Goal: Find specific page/section: Find specific page/section

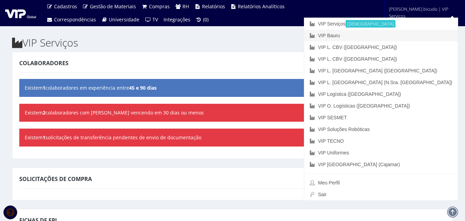
click at [394, 33] on link "VIP Bauru" at bounding box center [380, 36] width 153 height 12
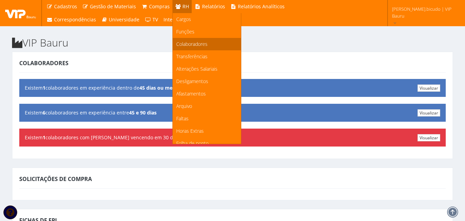
click at [191, 42] on span "Colaboradores" at bounding box center [191, 44] width 31 height 7
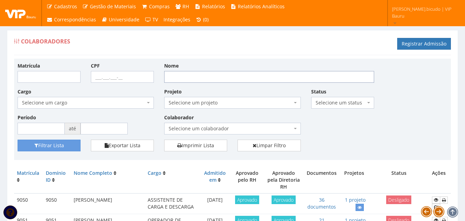
click at [209, 75] on input "Nome" at bounding box center [269, 77] width 210 height 12
type input "anderson"
click at [76, 141] on button "Filtrar Lista" at bounding box center [49, 145] width 63 height 12
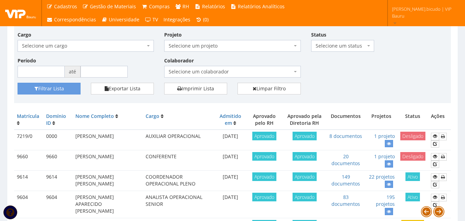
scroll to position [69, 0]
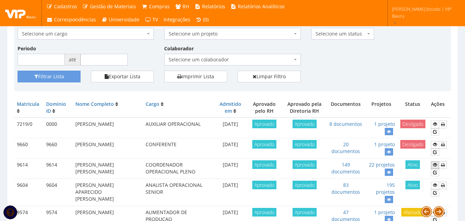
click at [433, 166] on icon at bounding box center [435, 164] width 4 height 5
drag, startPoint x: 111, startPoint y: 172, endPoint x: 75, endPoint y: 166, distance: 36.9
click at [75, 166] on td "ANDERSON LUIS CAMARGO ROSA" at bounding box center [108, 168] width 70 height 20
copy td "ANDERSON LUIS CAMARGO ROSA"
